Goal: Information Seeking & Learning: Learn about a topic

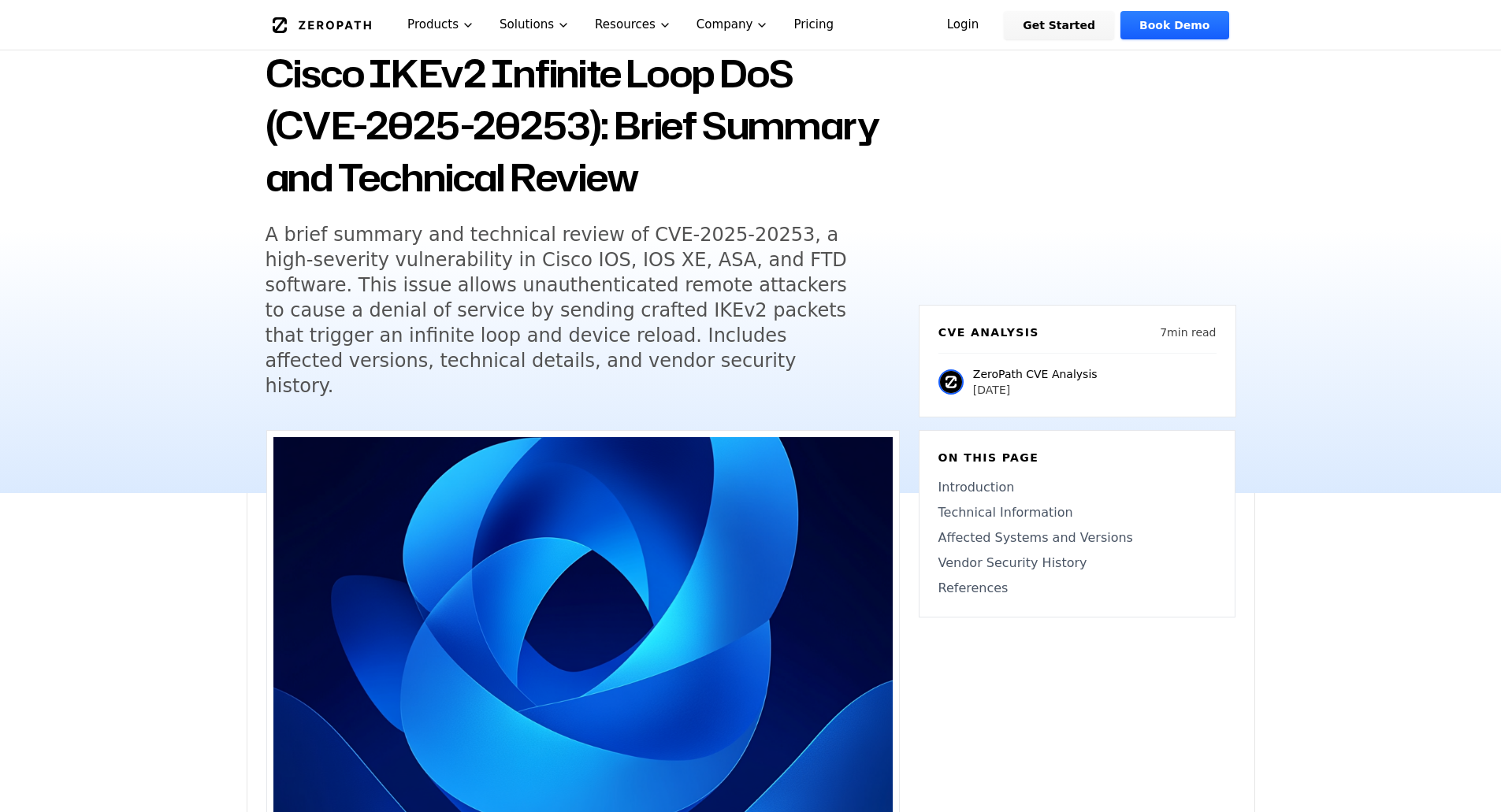
scroll to position [118, 0]
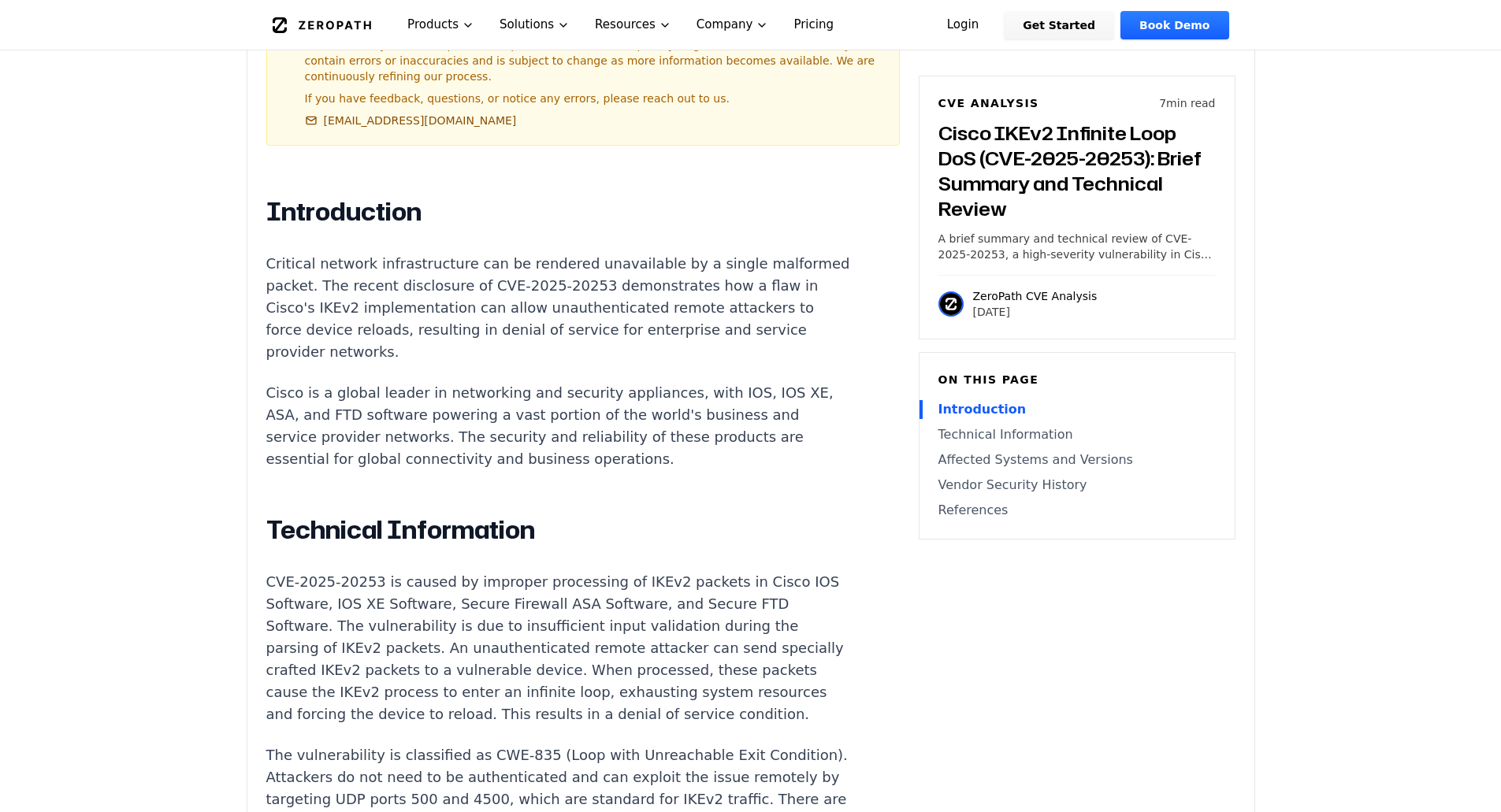
scroll to position [967, 0]
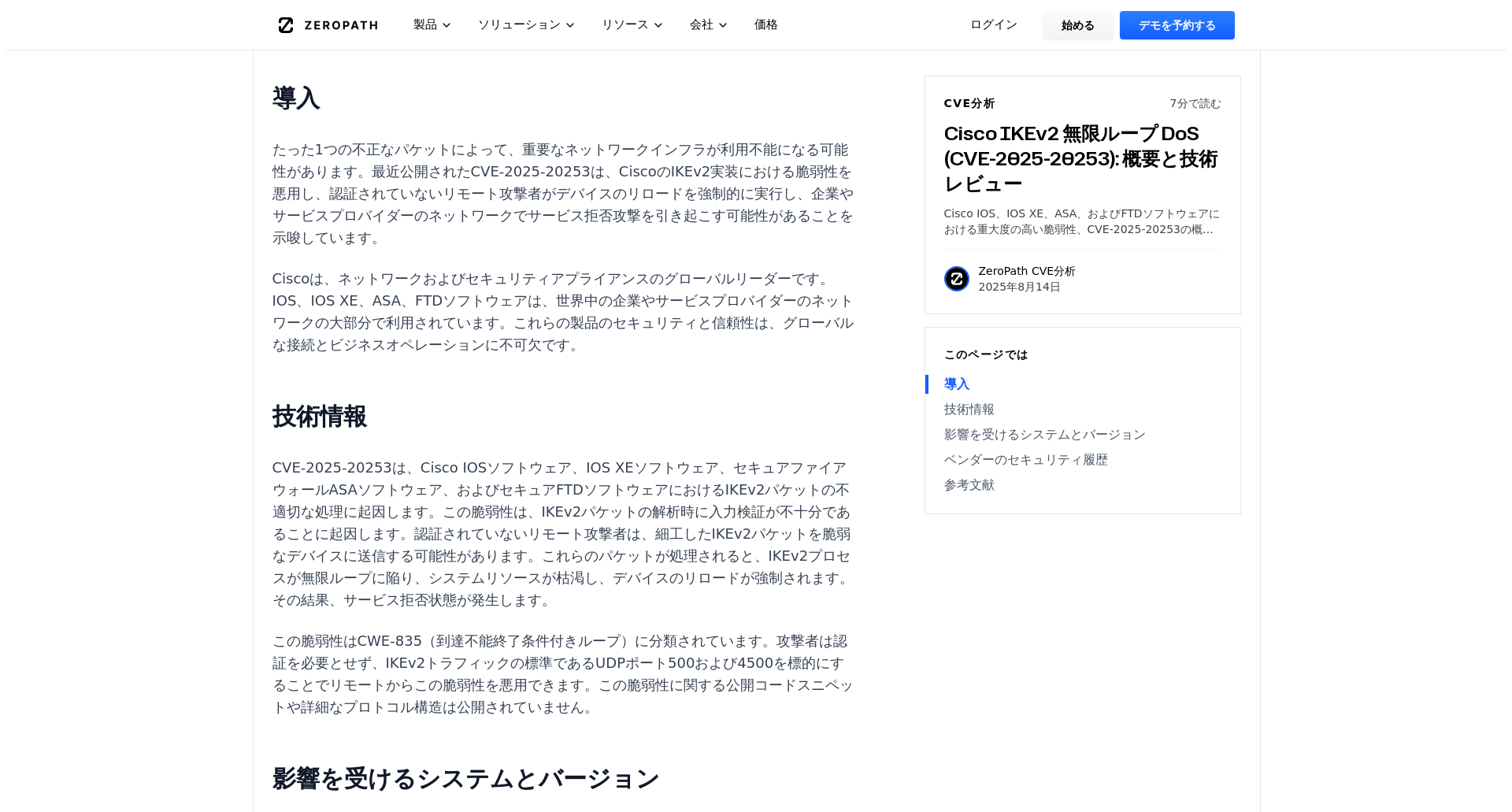
scroll to position [0, 0]
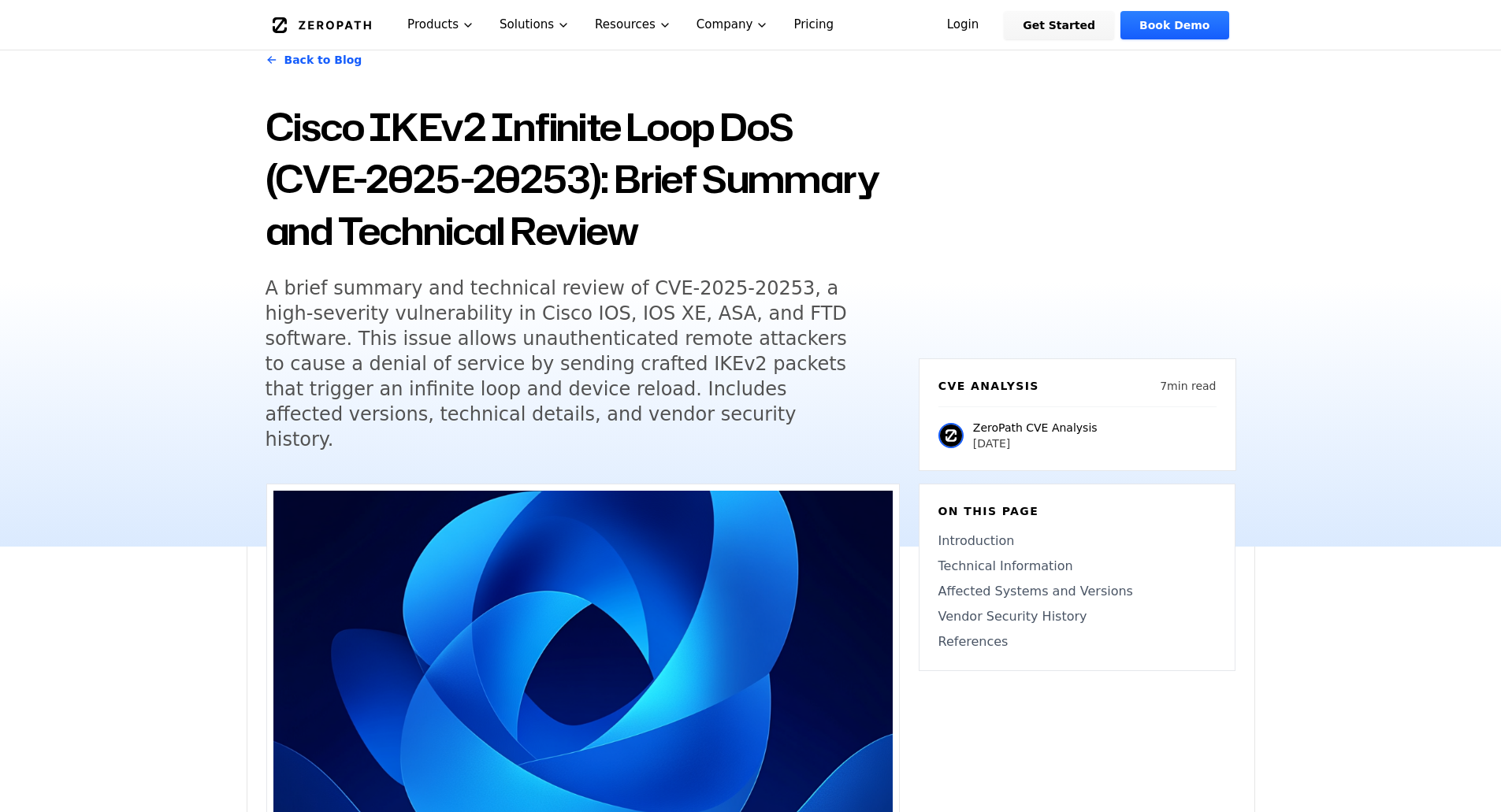
scroll to position [52, 0]
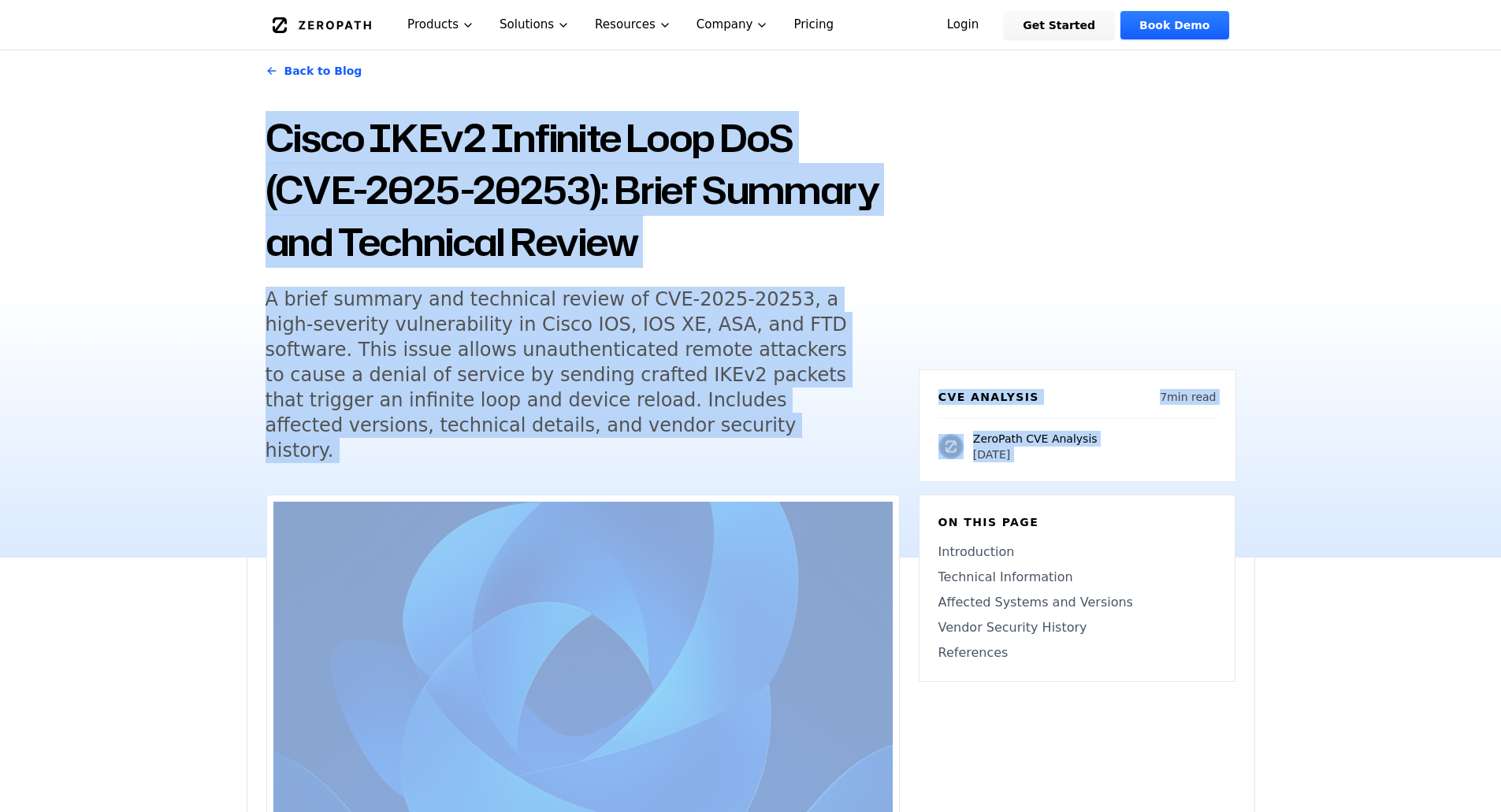
drag, startPoint x: 274, startPoint y: 147, endPoint x: 337, endPoint y: 670, distance: 526.8
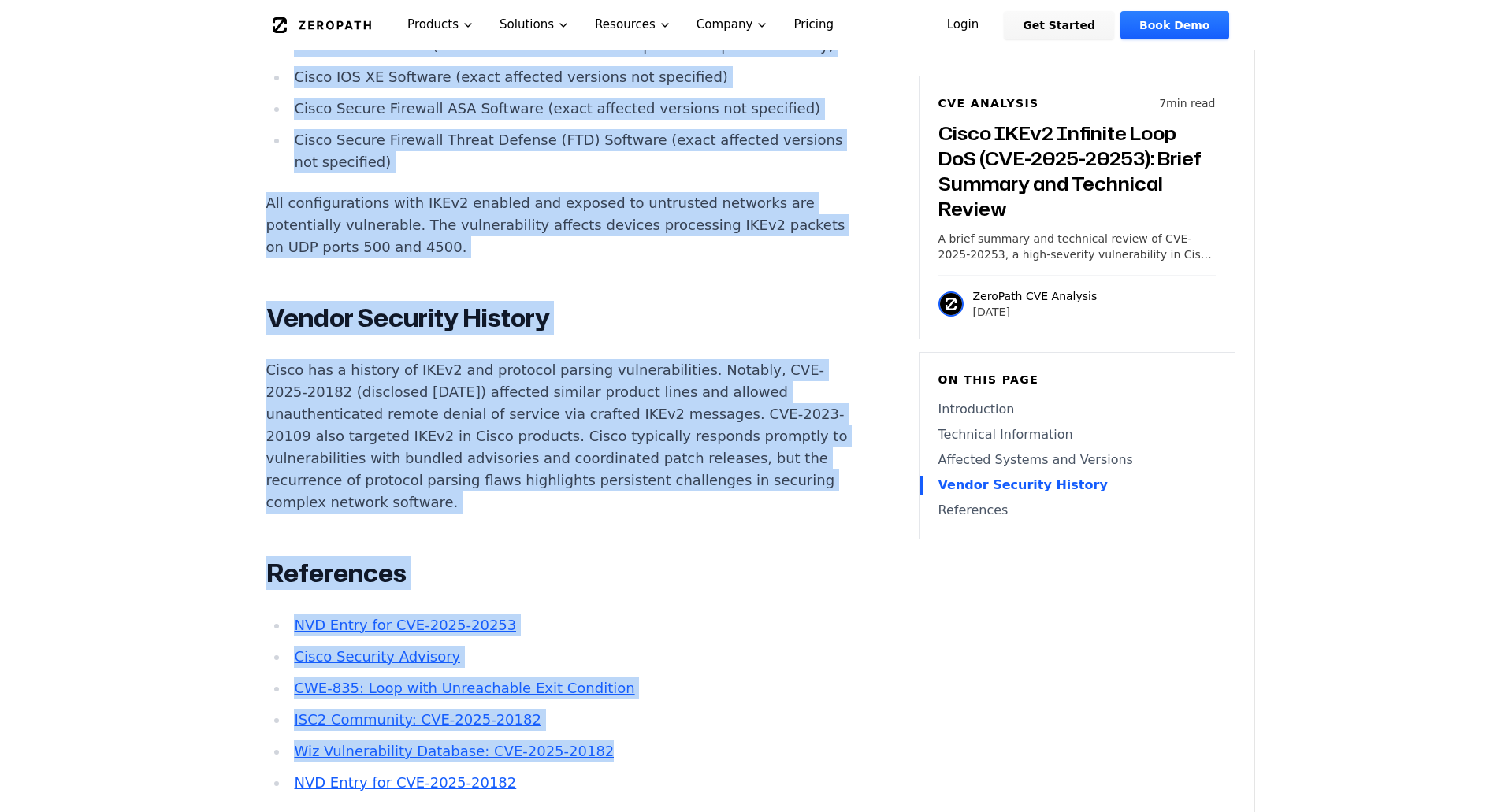
scroll to position [1951, 0]
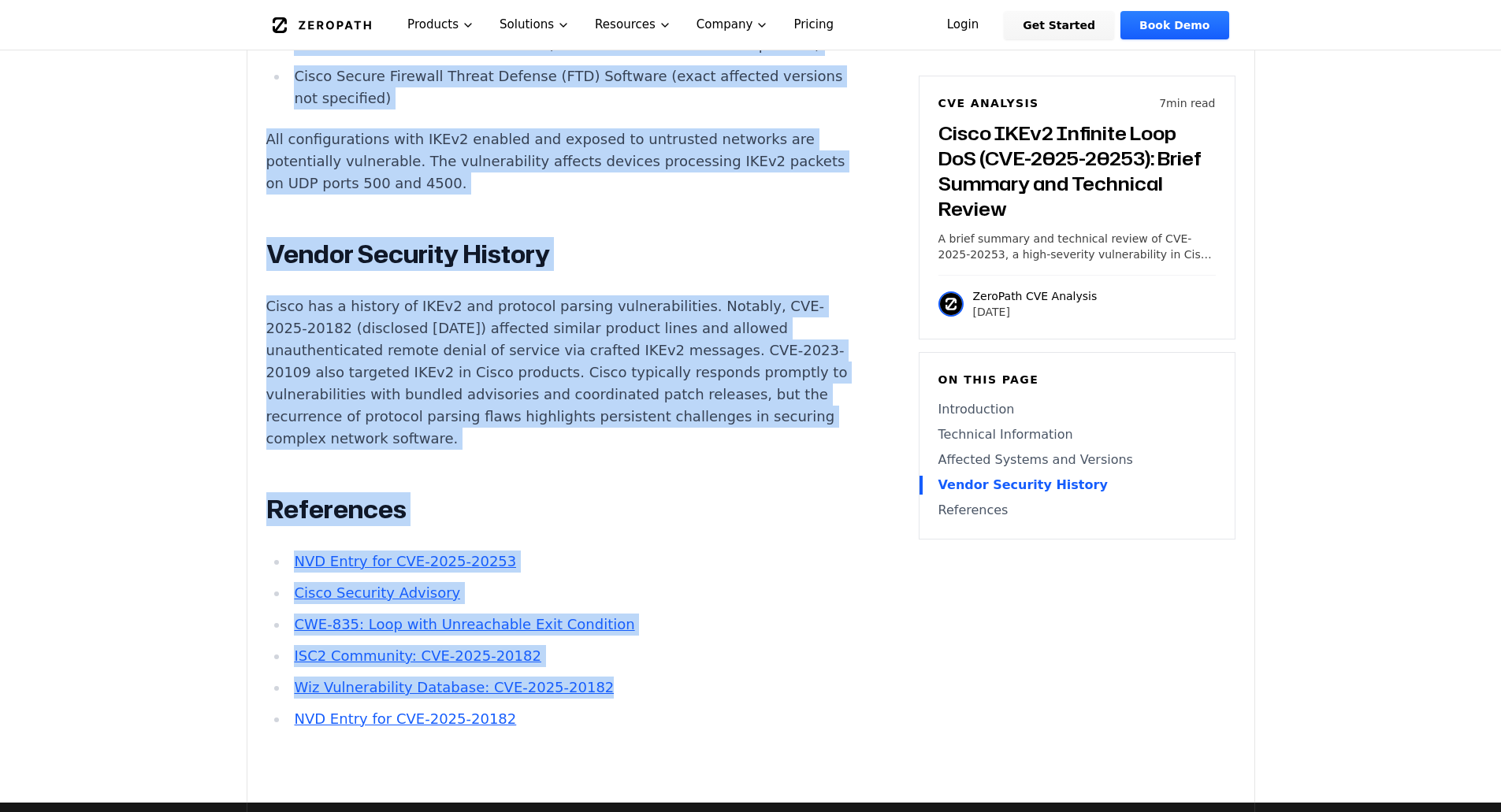
drag, startPoint x: 267, startPoint y: 152, endPoint x: 581, endPoint y: 442, distance: 427.4
copy div "Introduction Critical network infrastructure can be rendered unavailable by a s…"
